Goal: Task Accomplishment & Management: Use online tool/utility

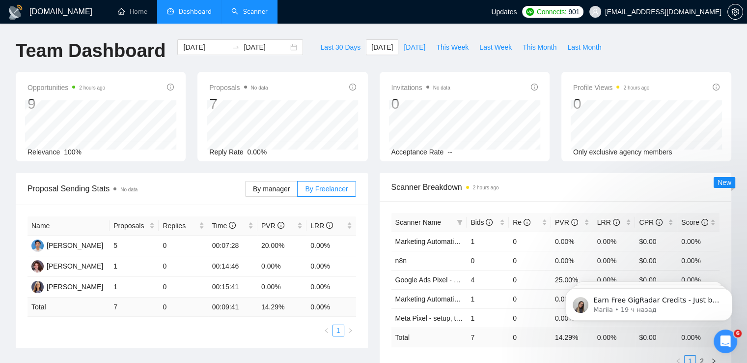
click at [247, 11] on link "Scanner" at bounding box center [249, 11] width 36 height 8
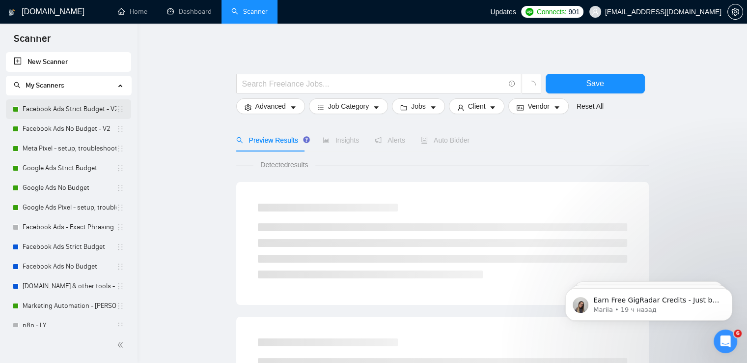
click at [57, 108] on link "Facebook Ads Strict Budget - V2" at bounding box center [70, 109] width 94 height 20
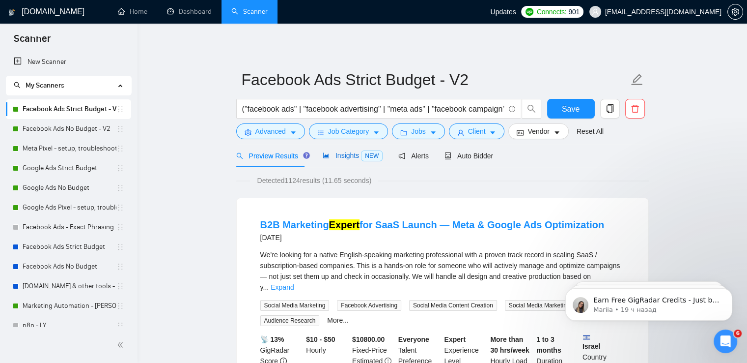
click at [353, 159] on span "Insights NEW" at bounding box center [353, 155] width 60 height 8
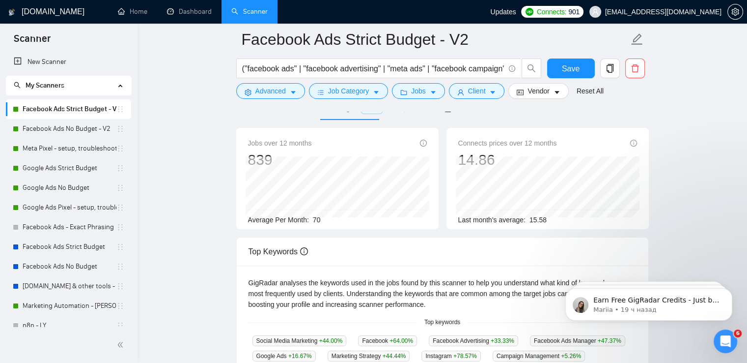
scroll to position [49, 0]
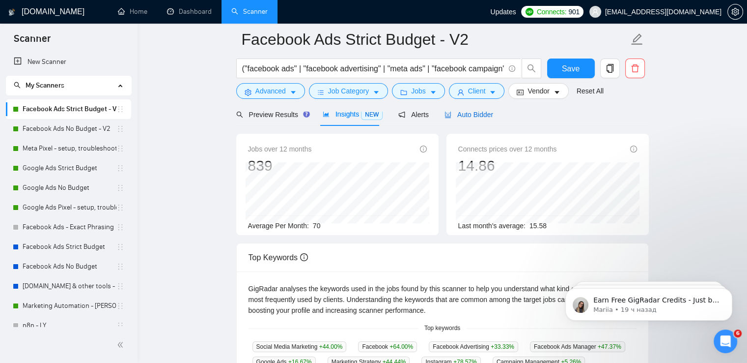
click at [463, 115] on span "Auto Bidder" at bounding box center [469, 115] width 49 height 8
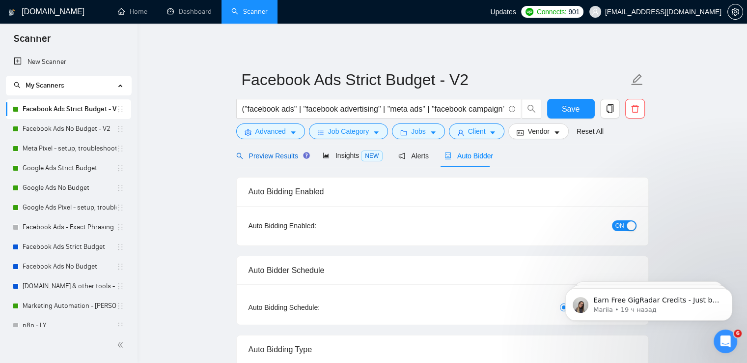
click at [271, 158] on span "Preview Results" at bounding box center [271, 156] width 71 height 8
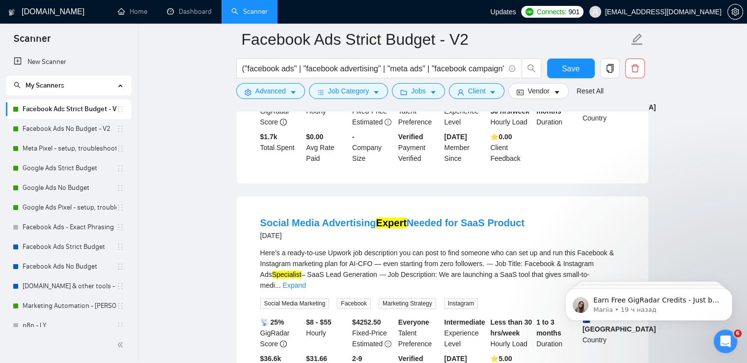
scroll to position [737, 0]
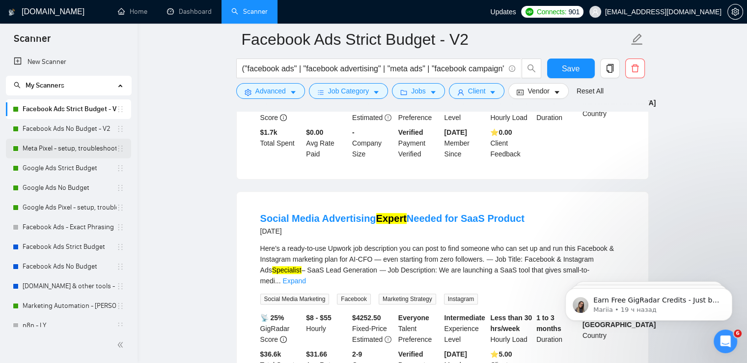
click at [82, 148] on link "Meta Pixel - setup, troubleshooting, tracking" at bounding box center [70, 149] width 94 height 20
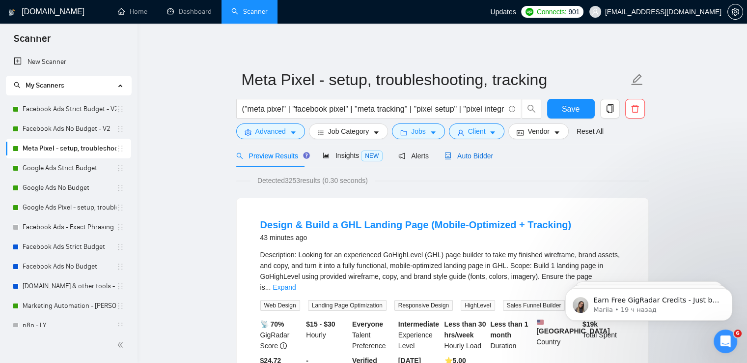
click at [458, 158] on span "Auto Bidder" at bounding box center [469, 156] width 49 height 8
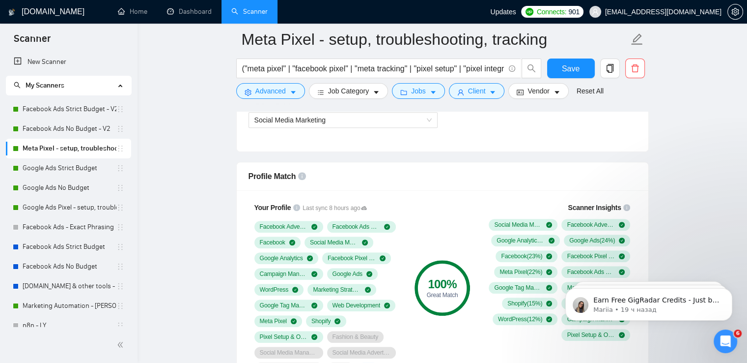
scroll to position [639, 0]
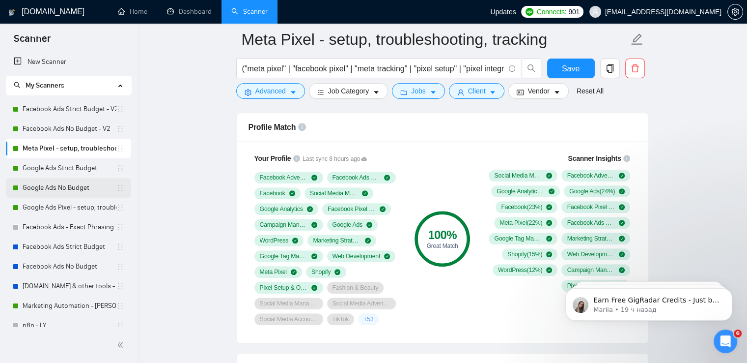
click at [63, 186] on link "Google Ads No Budget" at bounding box center [70, 188] width 94 height 20
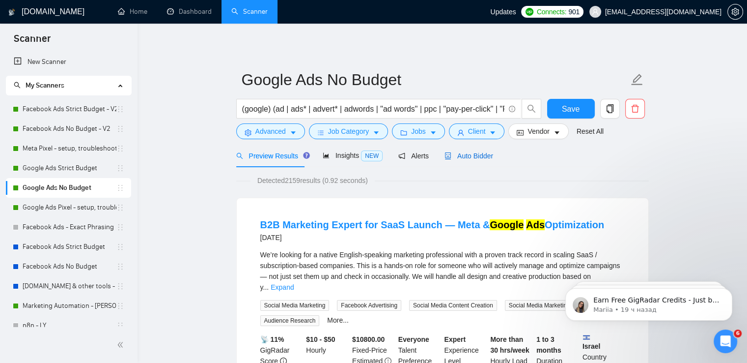
click at [451, 159] on span "Auto Bidder" at bounding box center [469, 156] width 49 height 8
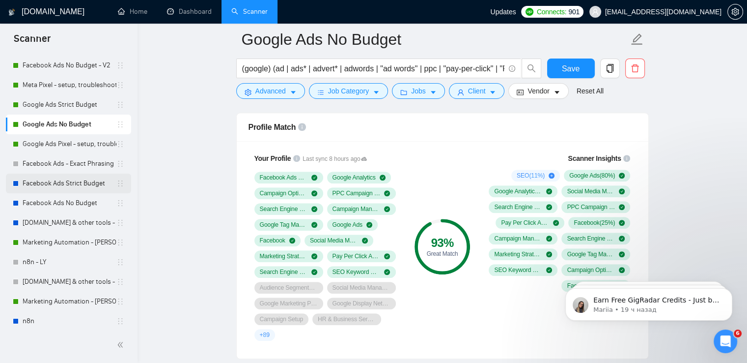
scroll to position [67, 0]
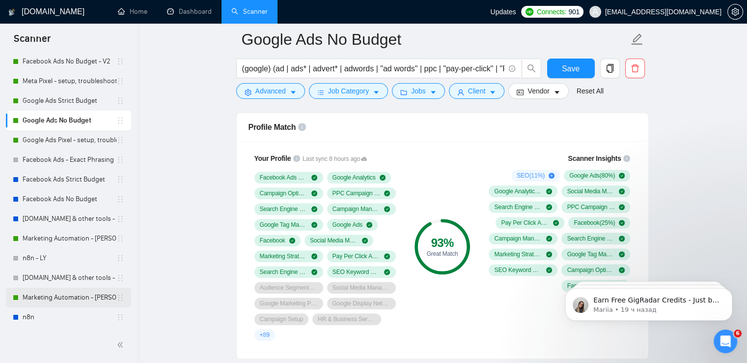
click at [56, 301] on link "Marketing Automation - [PERSON_NAME]" at bounding box center [70, 297] width 94 height 20
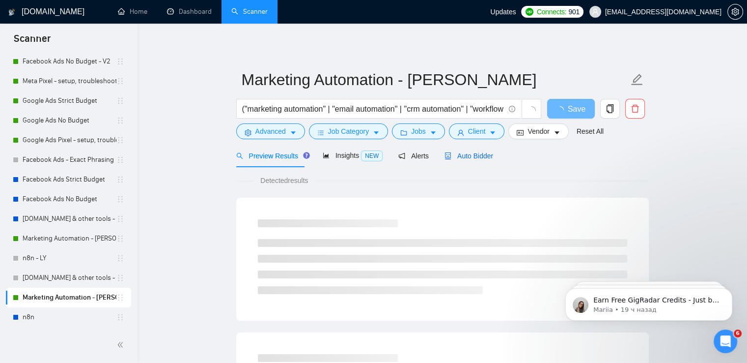
click at [473, 156] on span "Auto Bidder" at bounding box center [469, 156] width 49 height 8
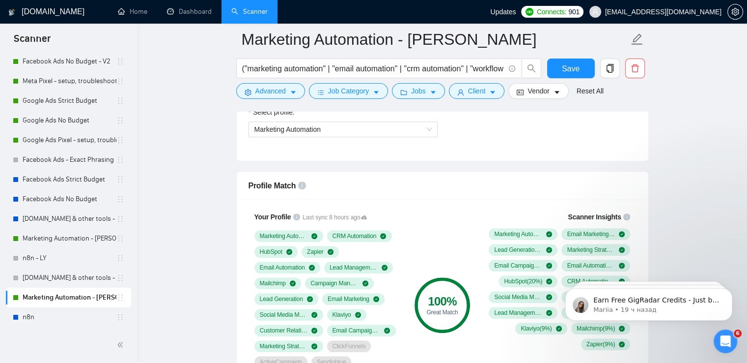
scroll to position [589, 0]
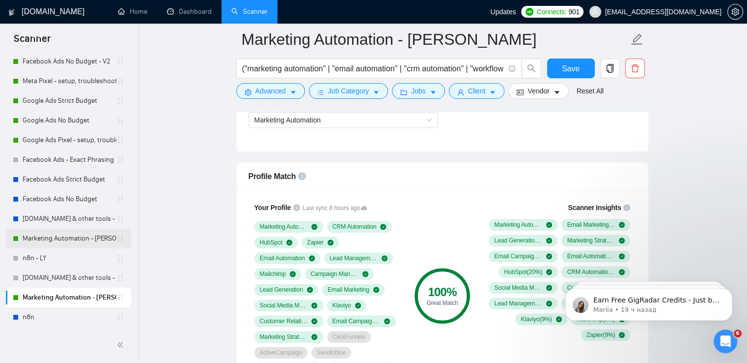
click at [71, 247] on link "Marketing Automation - [PERSON_NAME]" at bounding box center [70, 238] width 94 height 20
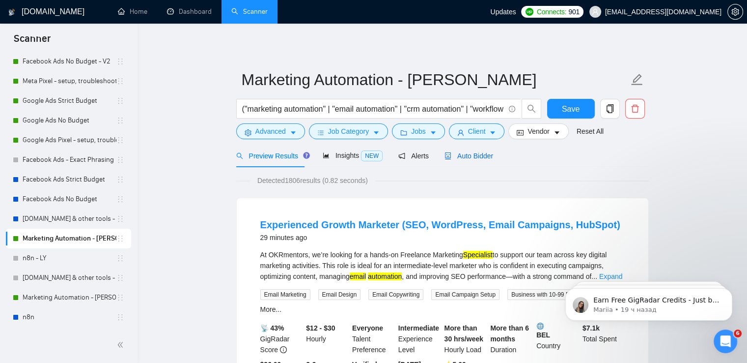
click at [466, 159] on span "Auto Bidder" at bounding box center [469, 156] width 49 height 8
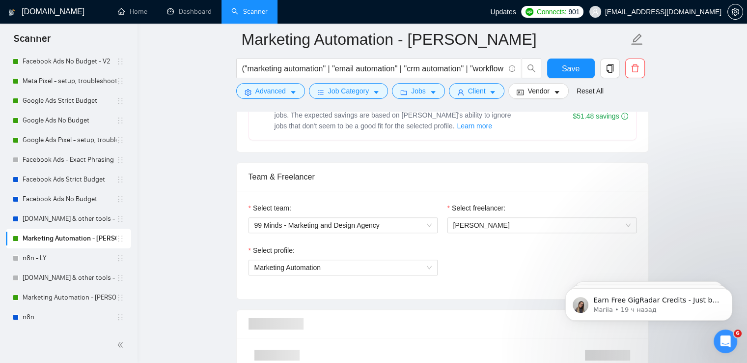
scroll to position [688, 0]
